Goal: Check status

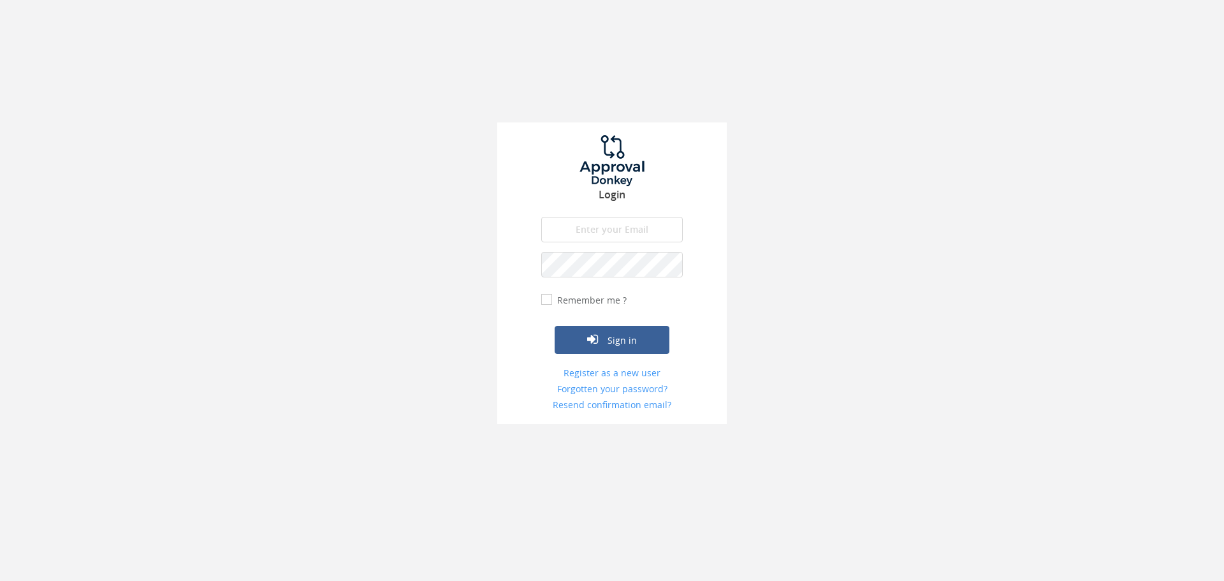
type input "[EMAIL_ADDRESS][DOMAIN_NAME]"
click at [613, 334] on button "Sign in" at bounding box center [612, 340] width 115 height 28
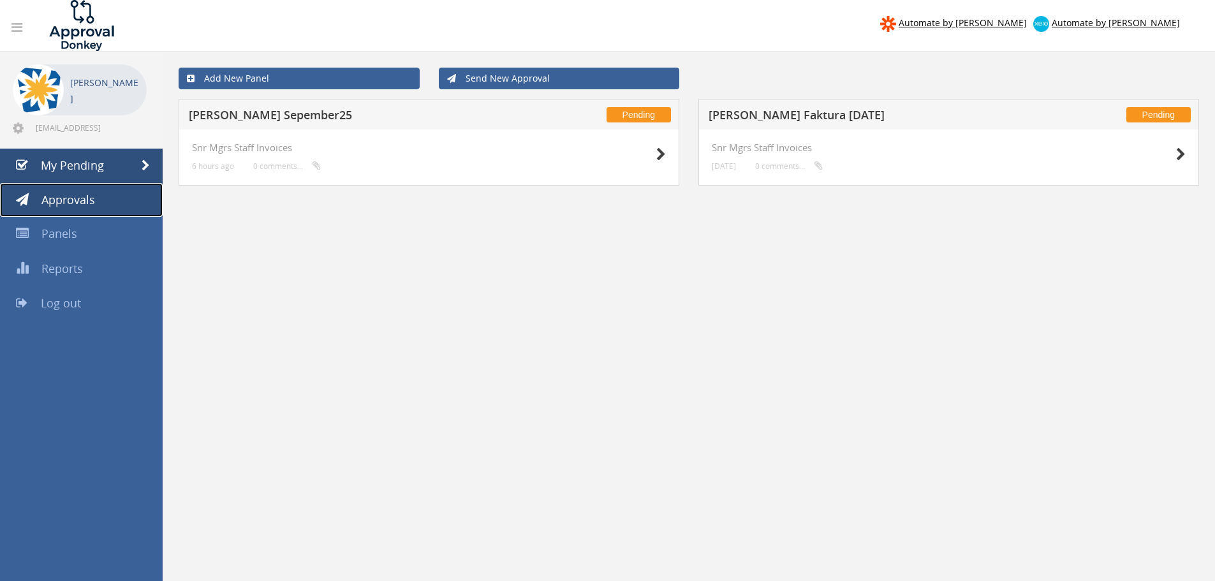
click at [73, 200] on span "Approvals" at bounding box center [68, 199] width 54 height 15
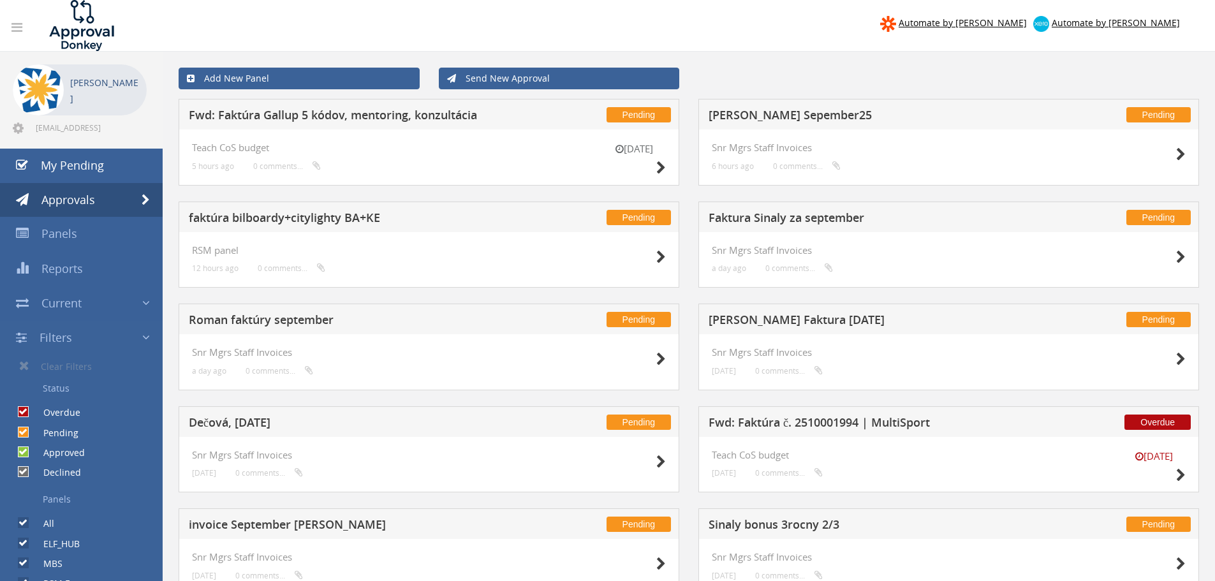
click at [328, 323] on h5 "Roman faktúry september" at bounding box center [357, 322] width 336 height 16
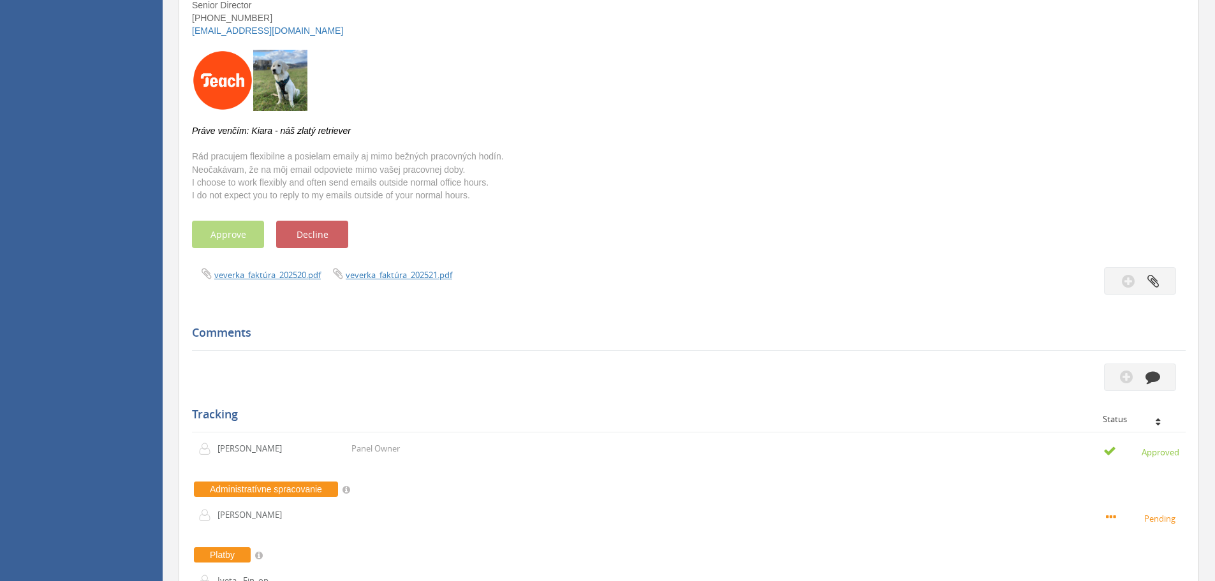
scroll to position [319, 0]
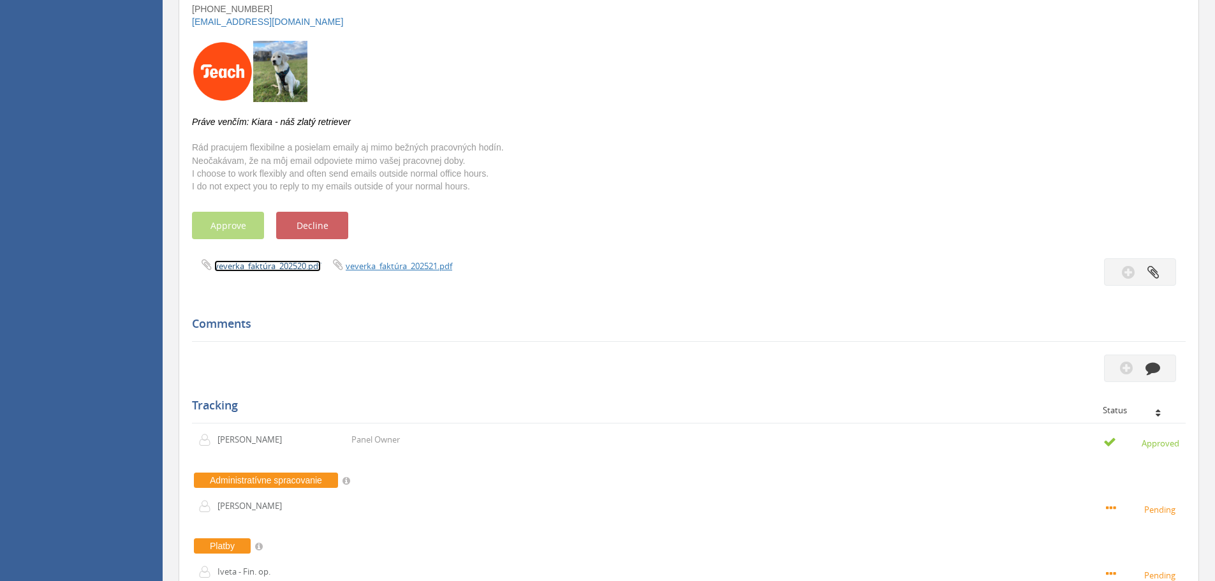
click at [271, 265] on link "veverka_faktúra_202520.pdf" at bounding box center [267, 265] width 106 height 11
